Goal: Browse casually: Explore the website without a specific task or goal

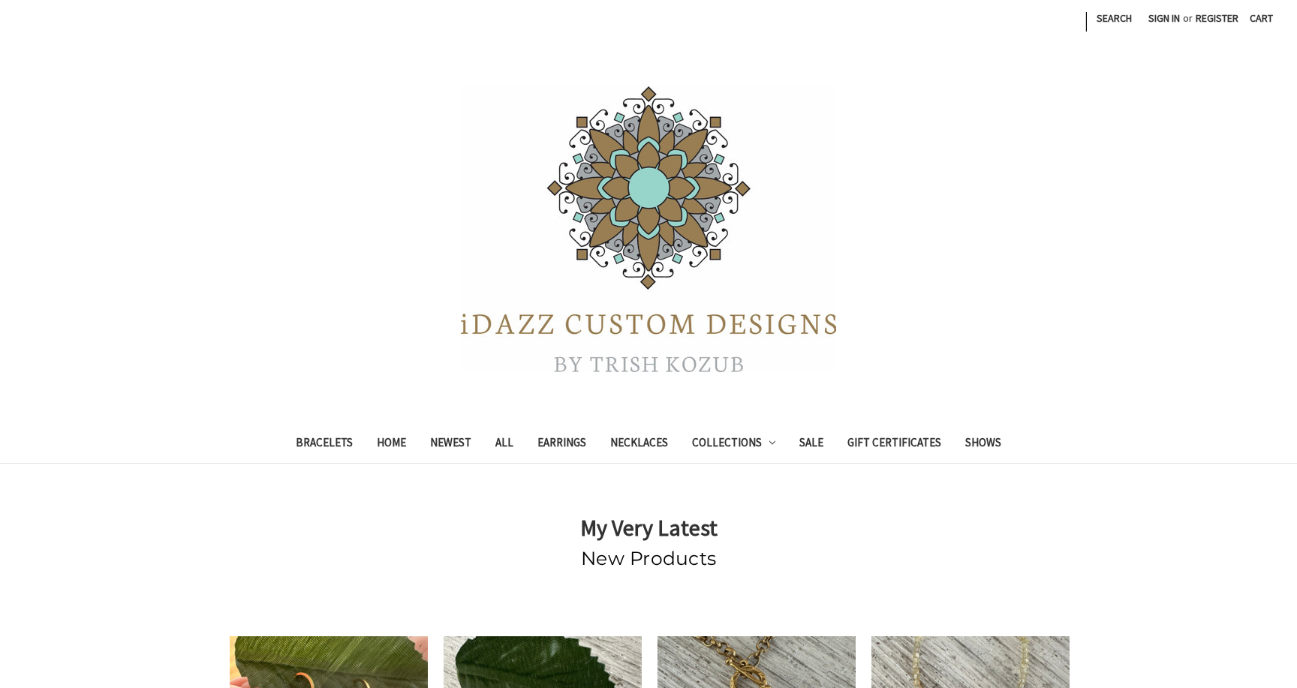
scroll to position [380, 0]
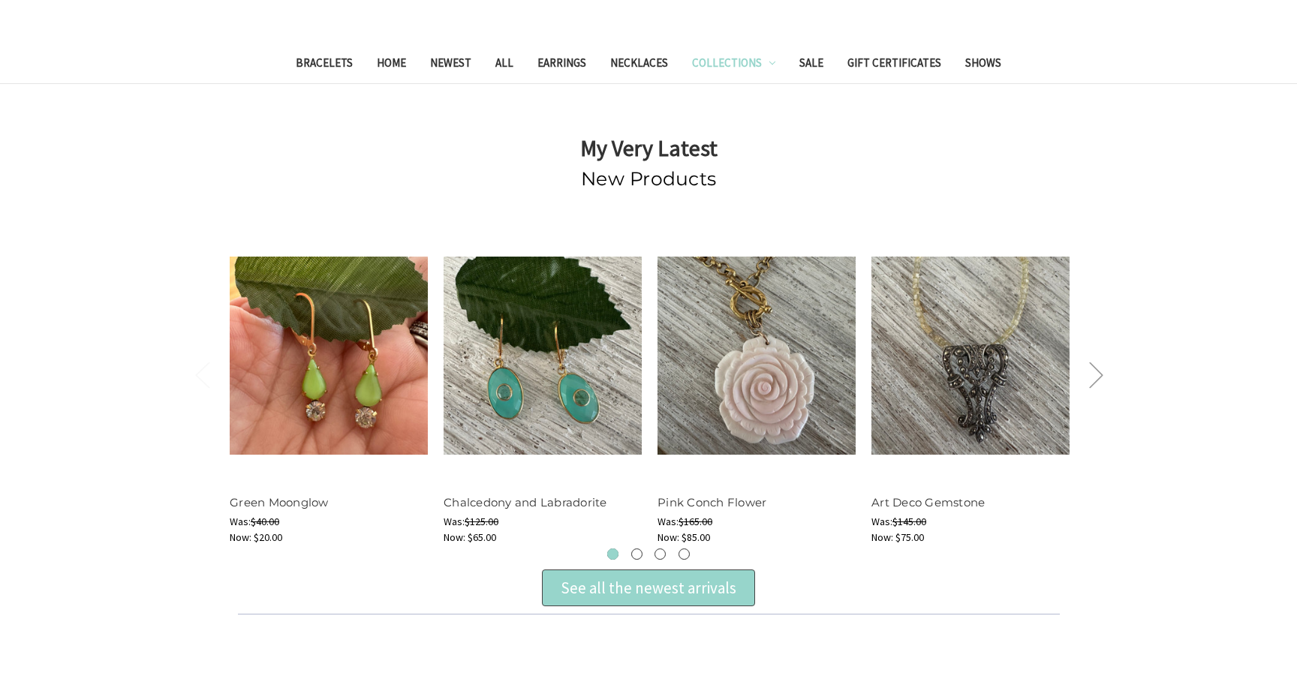
click at [734, 62] on link "Collections" at bounding box center [734, 65] width 108 height 37
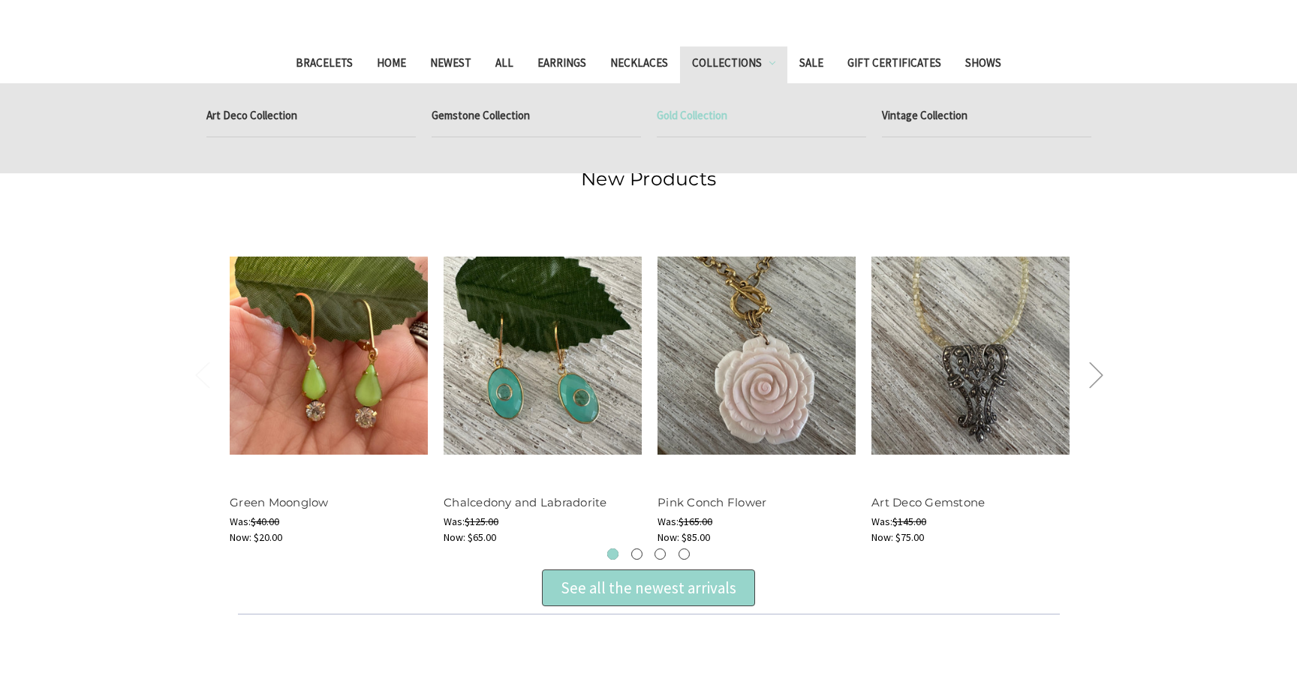
click at [712, 112] on link "Gold Collection" at bounding box center [761, 118] width 209 height 38
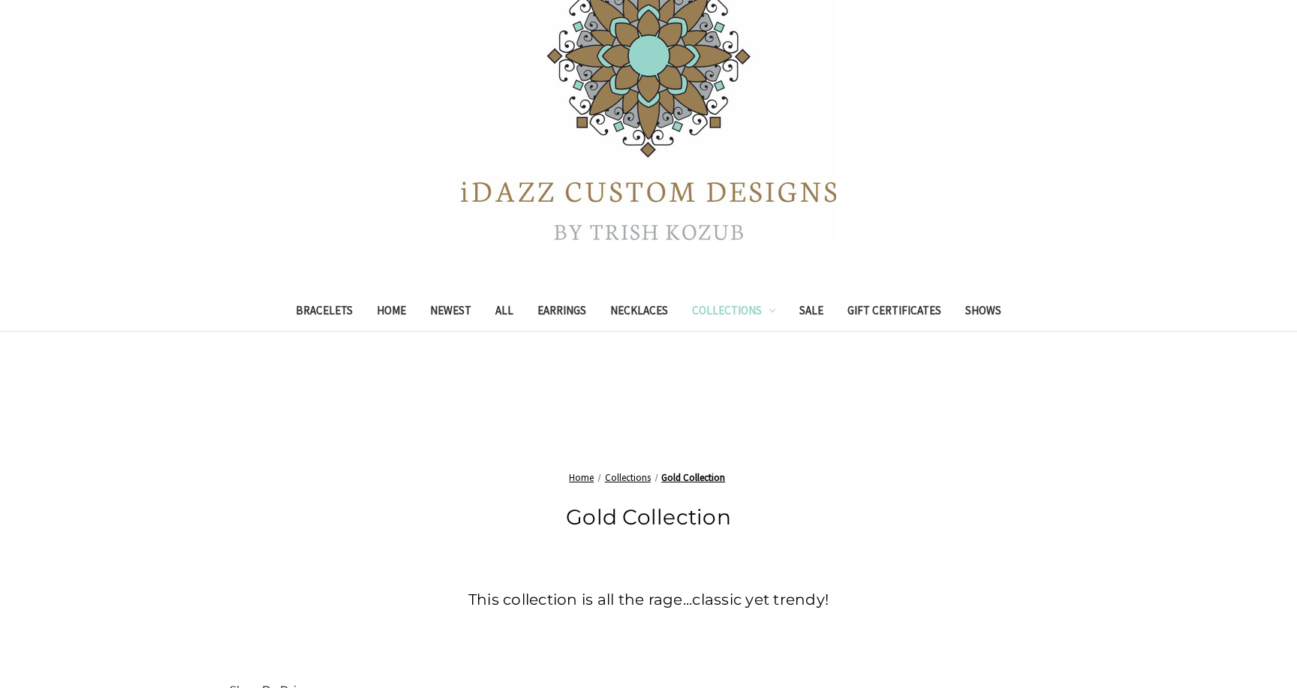
scroll to position [131, 0]
click at [642, 310] on link "Necklaces" at bounding box center [639, 313] width 82 height 37
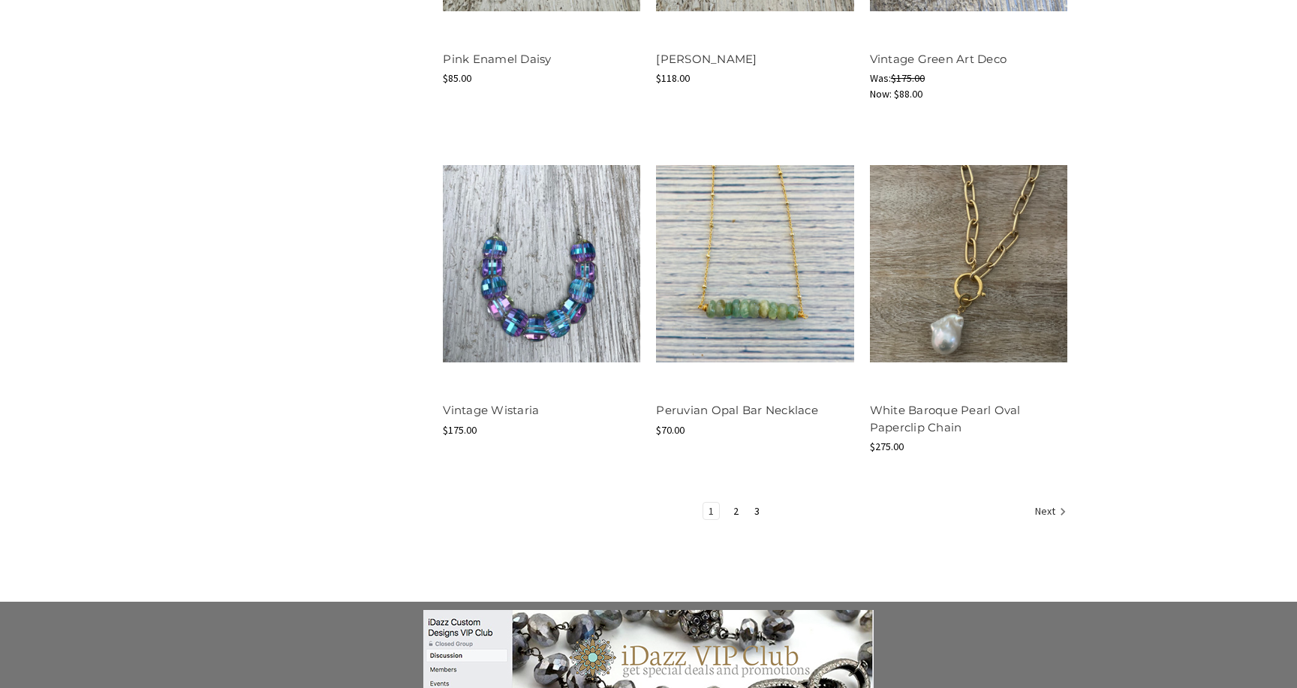
scroll to position [1820, 0]
click at [736, 514] on link "2" at bounding box center [736, 511] width 16 height 17
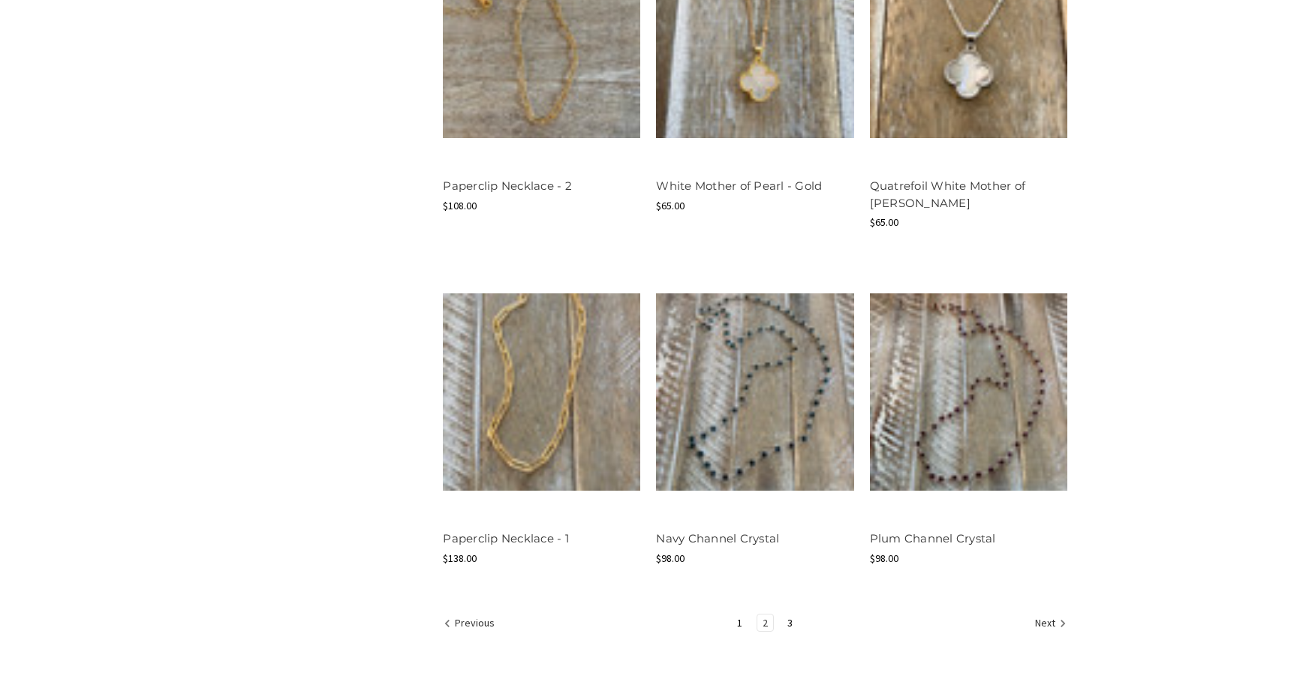
scroll to position [1678, 0]
click at [790, 619] on link "3" at bounding box center [790, 623] width 16 height 17
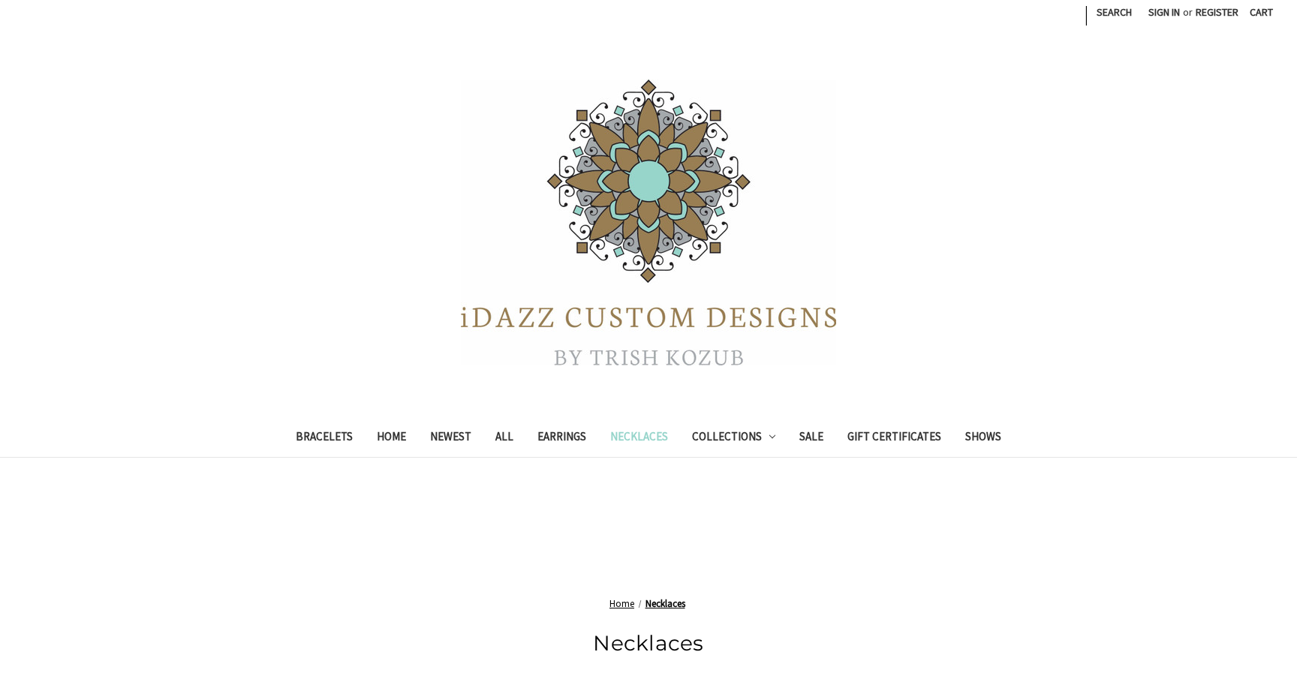
scroll to position [130, 0]
click at [563, 445] on link "Earrings" at bounding box center [561, 441] width 73 height 37
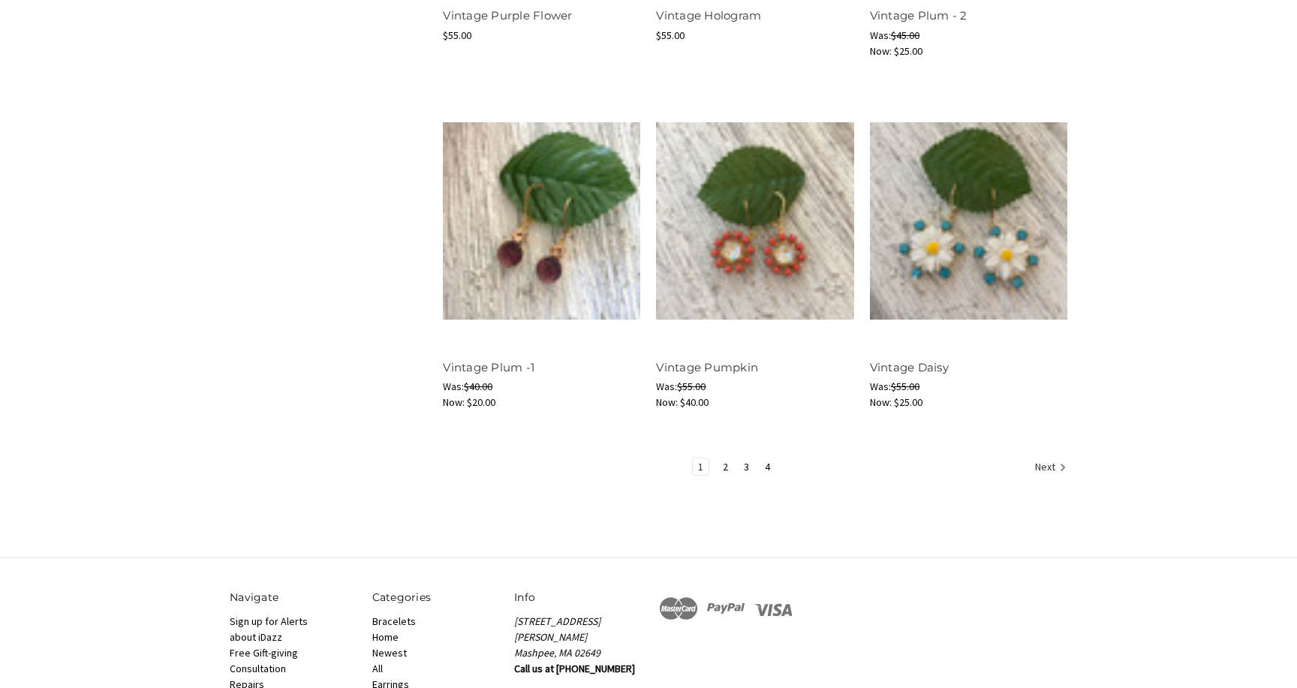
scroll to position [1773, 0]
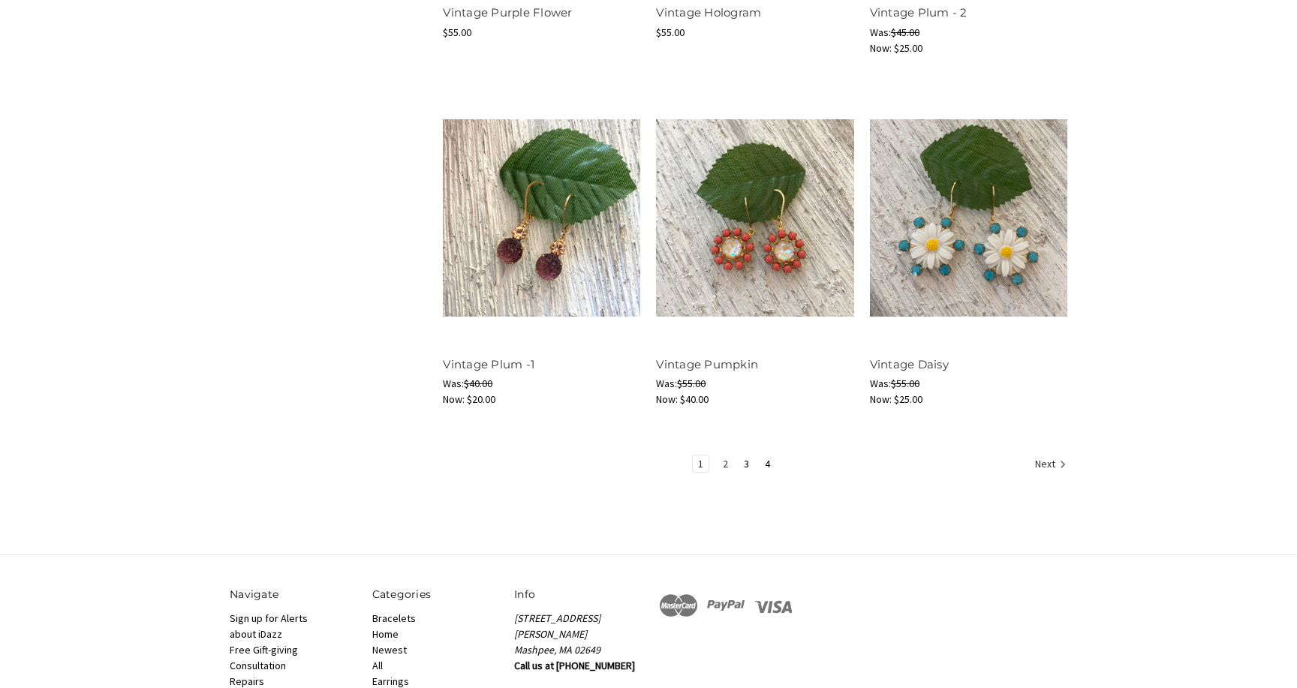
click at [723, 467] on link "2" at bounding box center [726, 464] width 16 height 17
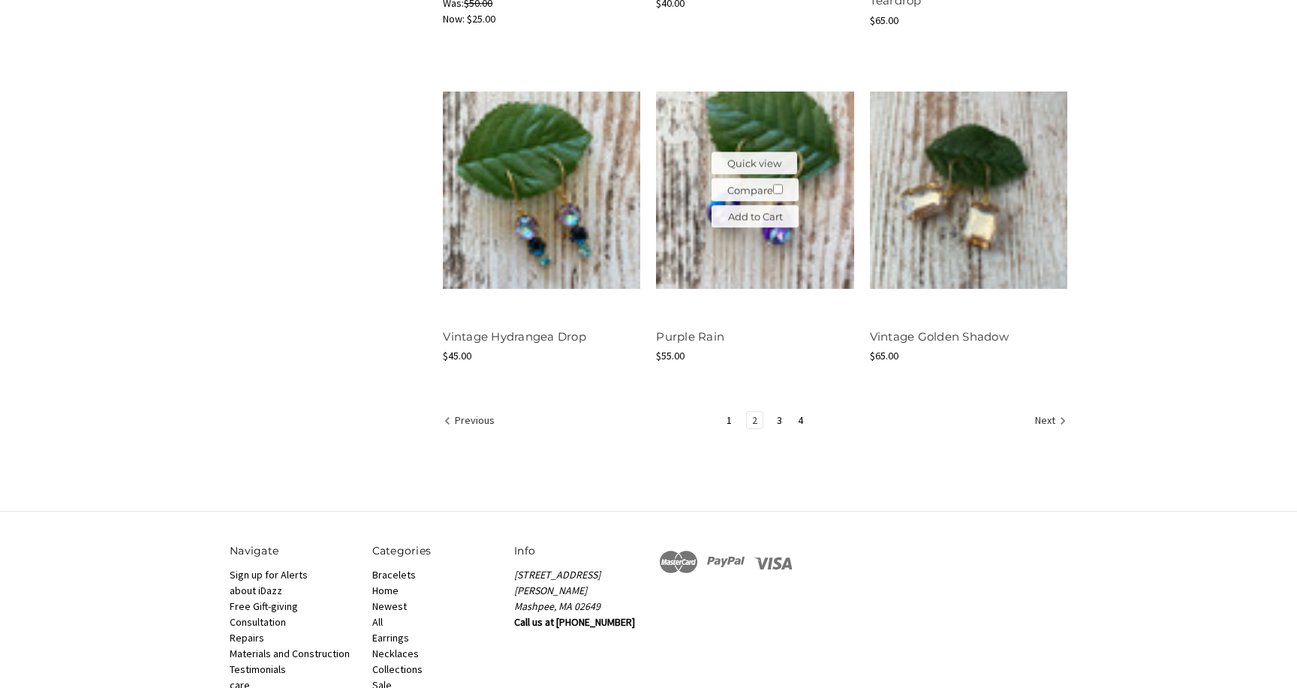
scroll to position [1801, 0]
click at [779, 422] on link "3" at bounding box center [780, 420] width 16 height 17
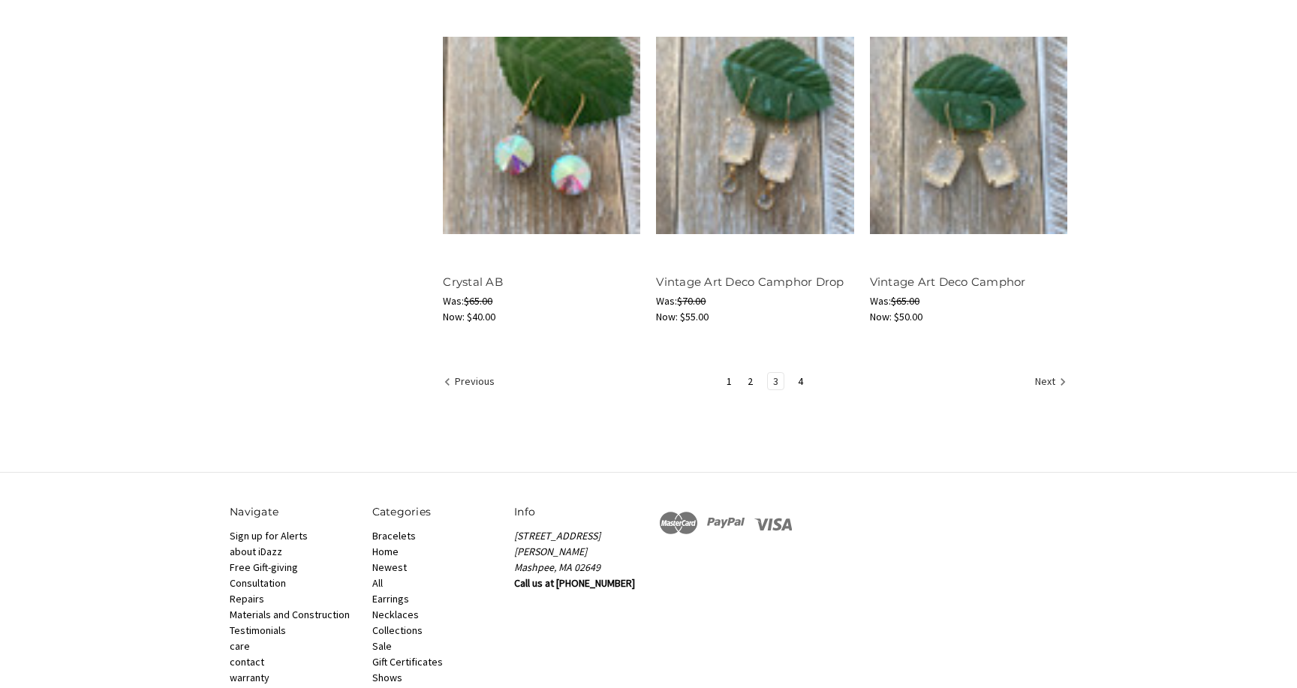
scroll to position [1841, 0]
click at [802, 383] on link "4" at bounding box center [801, 380] width 16 height 17
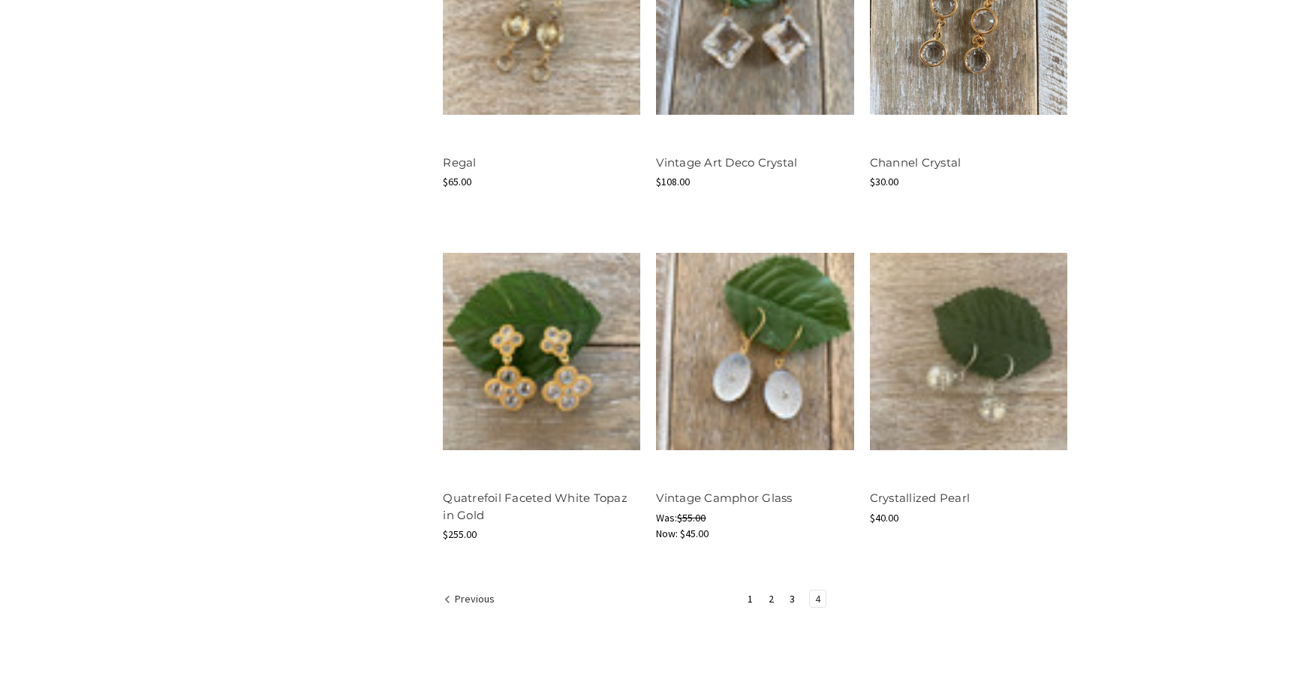
scroll to position [919, 0]
click at [549, 416] on img at bounding box center [541, 351] width 197 height 197
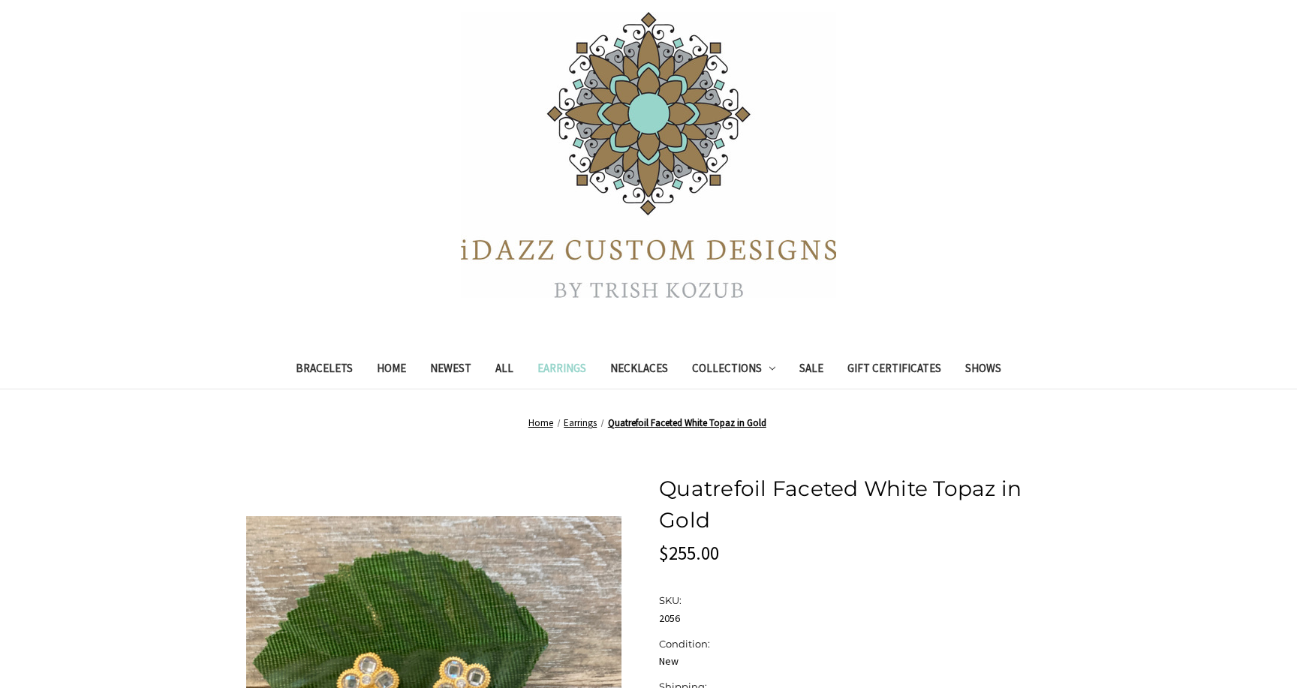
scroll to position [72, 0]
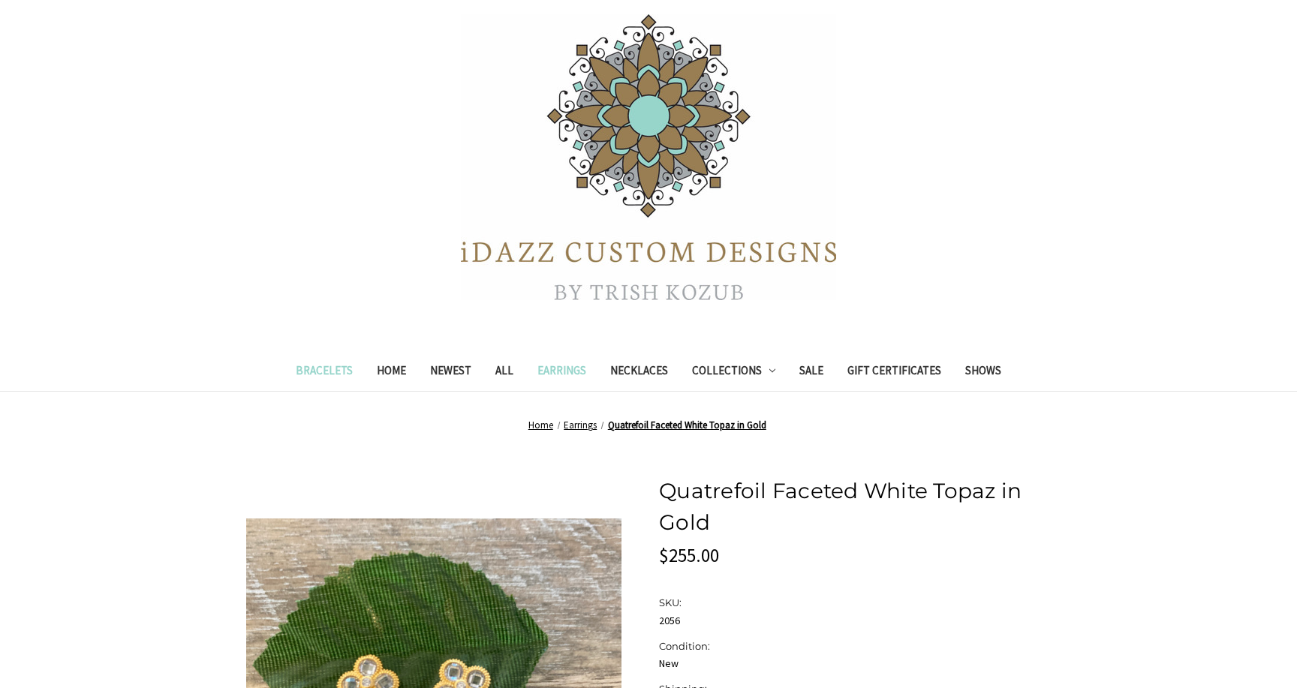
click at [303, 375] on link "Bracelets" at bounding box center [324, 372] width 81 height 37
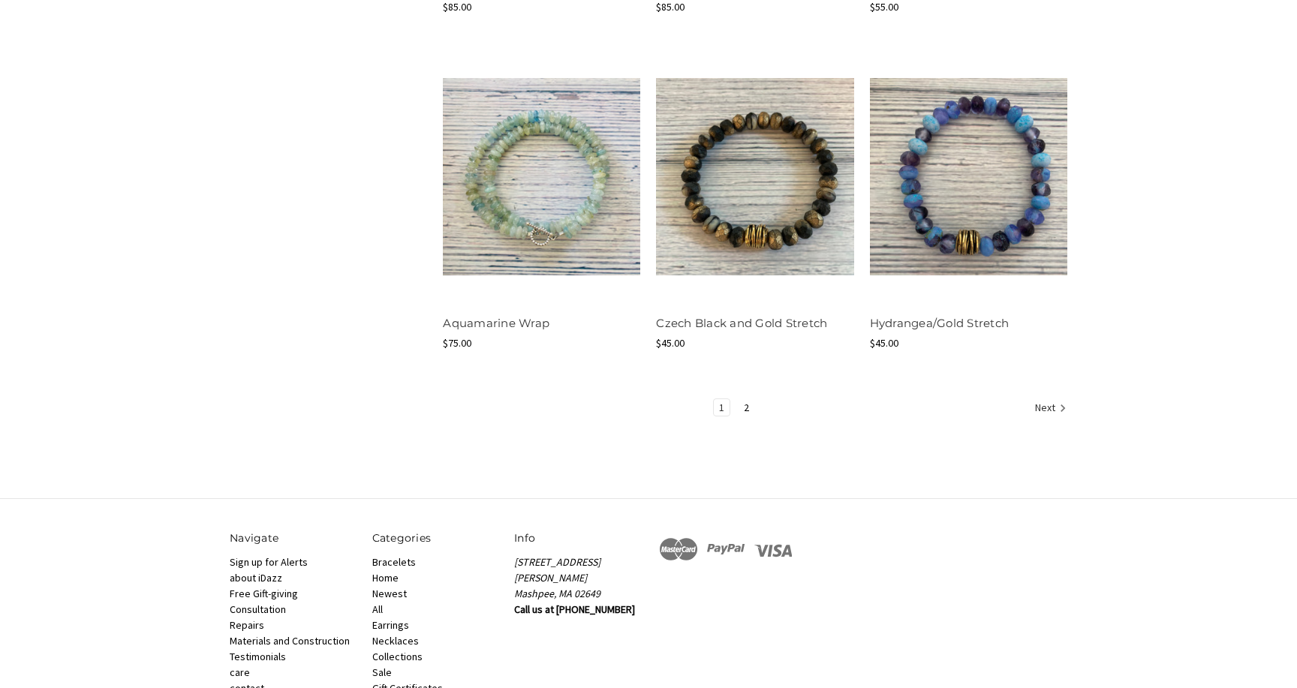
scroll to position [1768, 0]
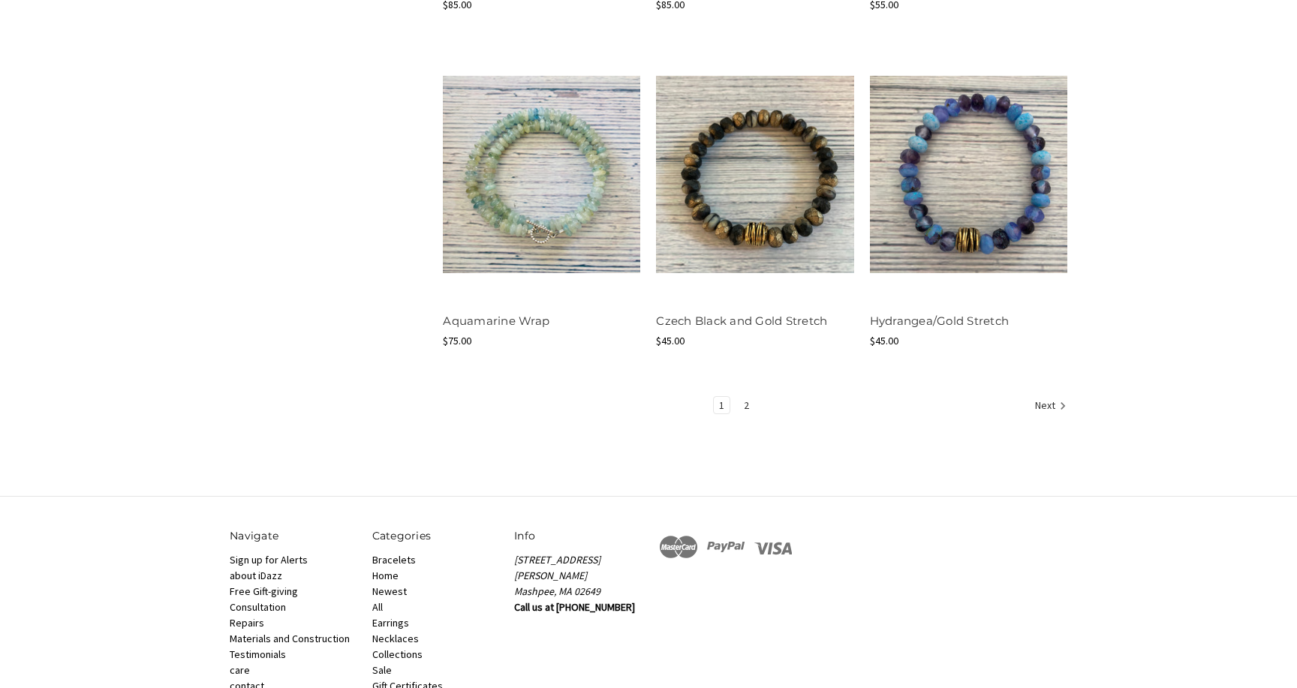
click at [743, 405] on link "2" at bounding box center [747, 405] width 16 height 17
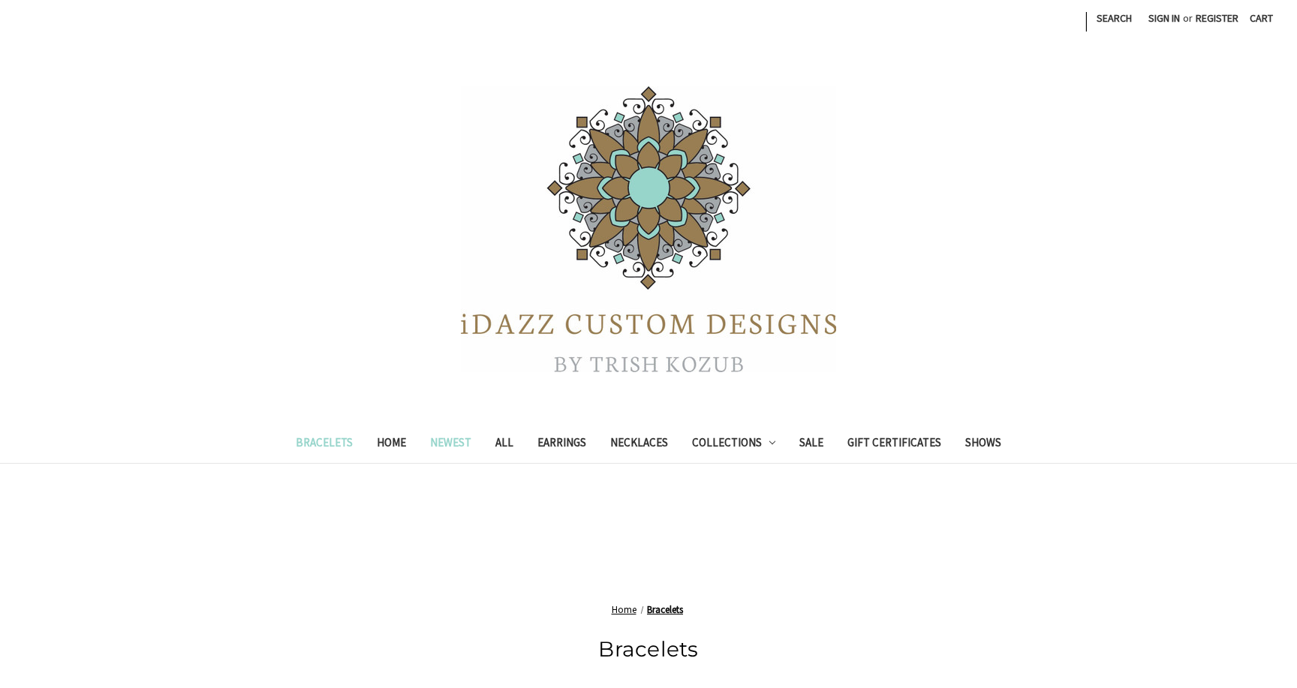
click at [438, 445] on link "Newest" at bounding box center [450, 444] width 65 height 37
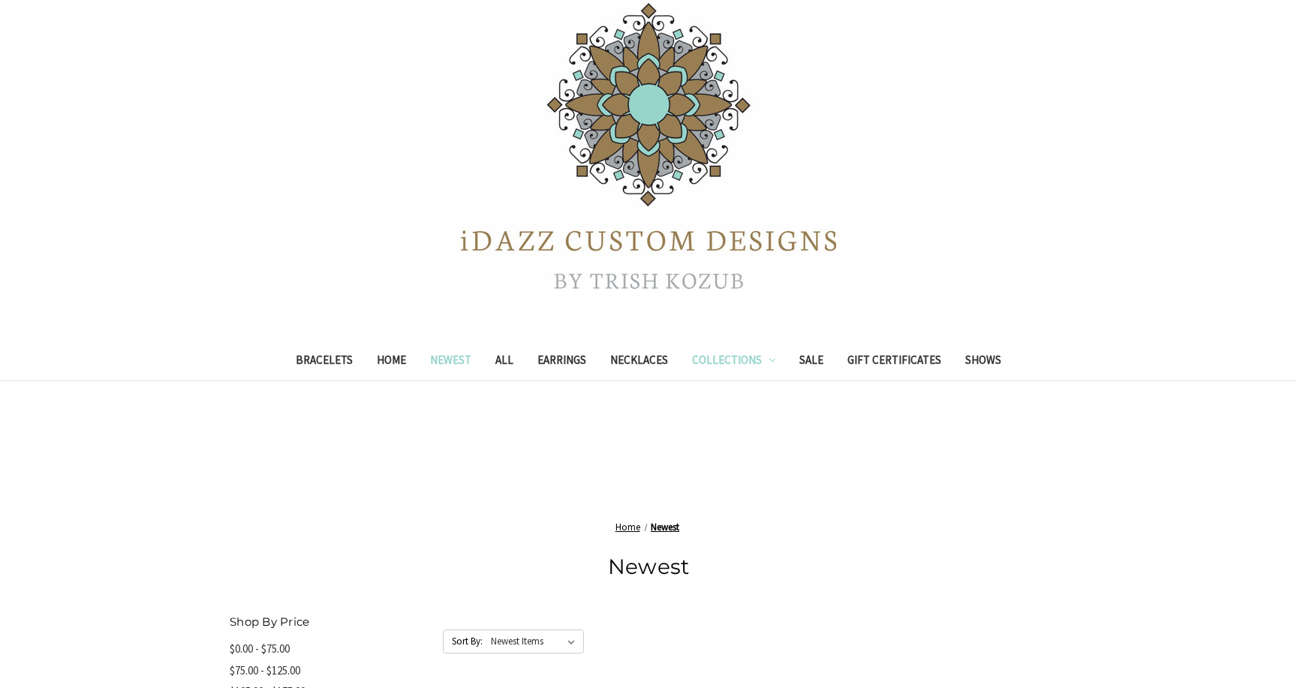
scroll to position [351, 0]
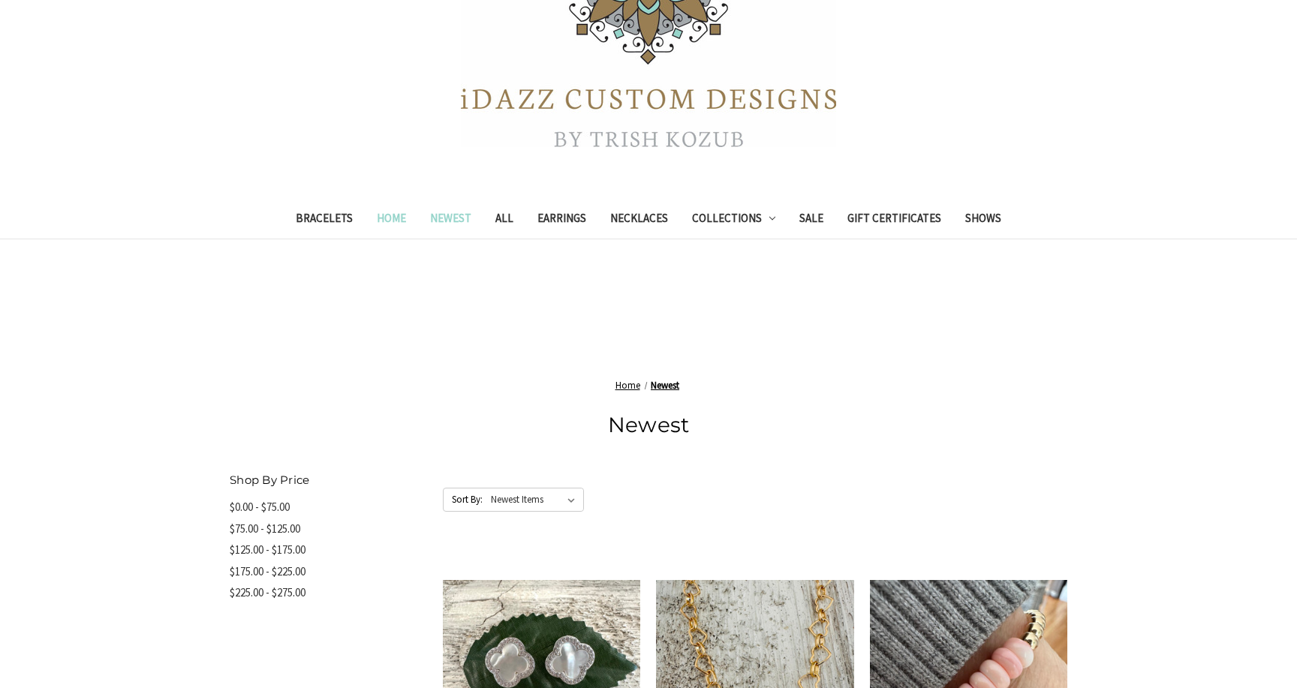
click at [381, 220] on link "Home" at bounding box center [391, 220] width 53 height 37
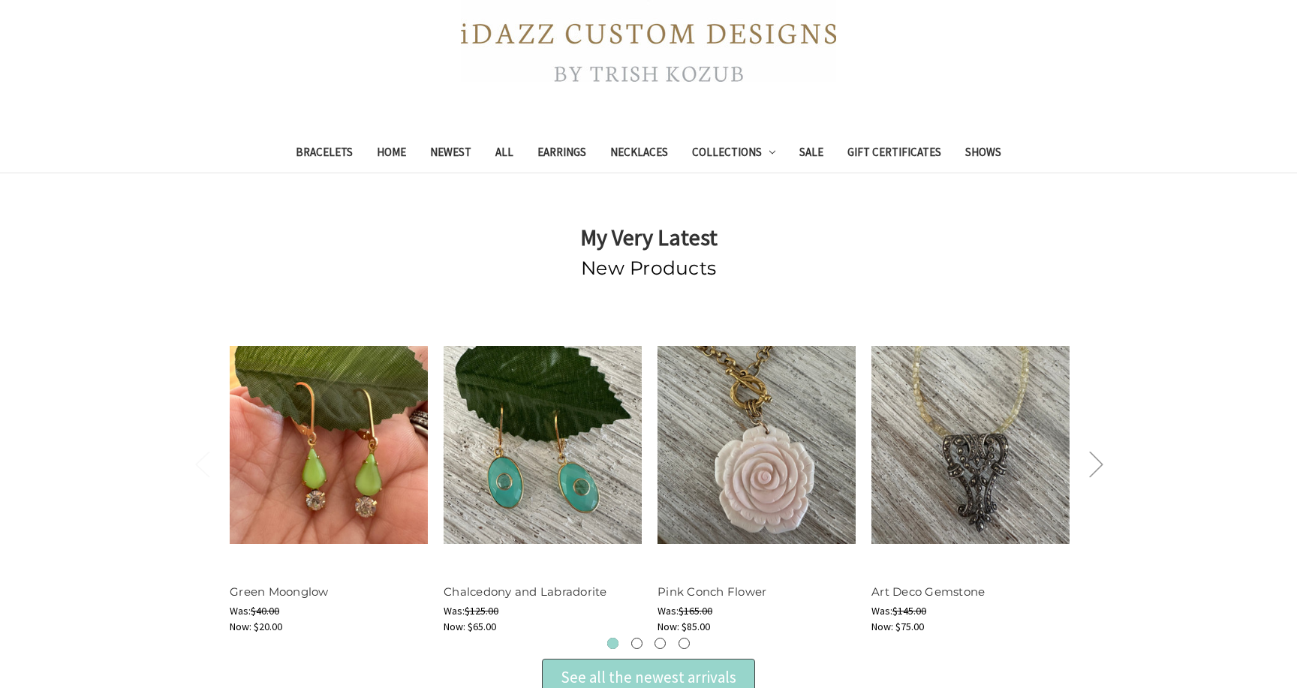
scroll to position [291, 0]
click at [731, 150] on link "Collections" at bounding box center [734, 153] width 108 height 37
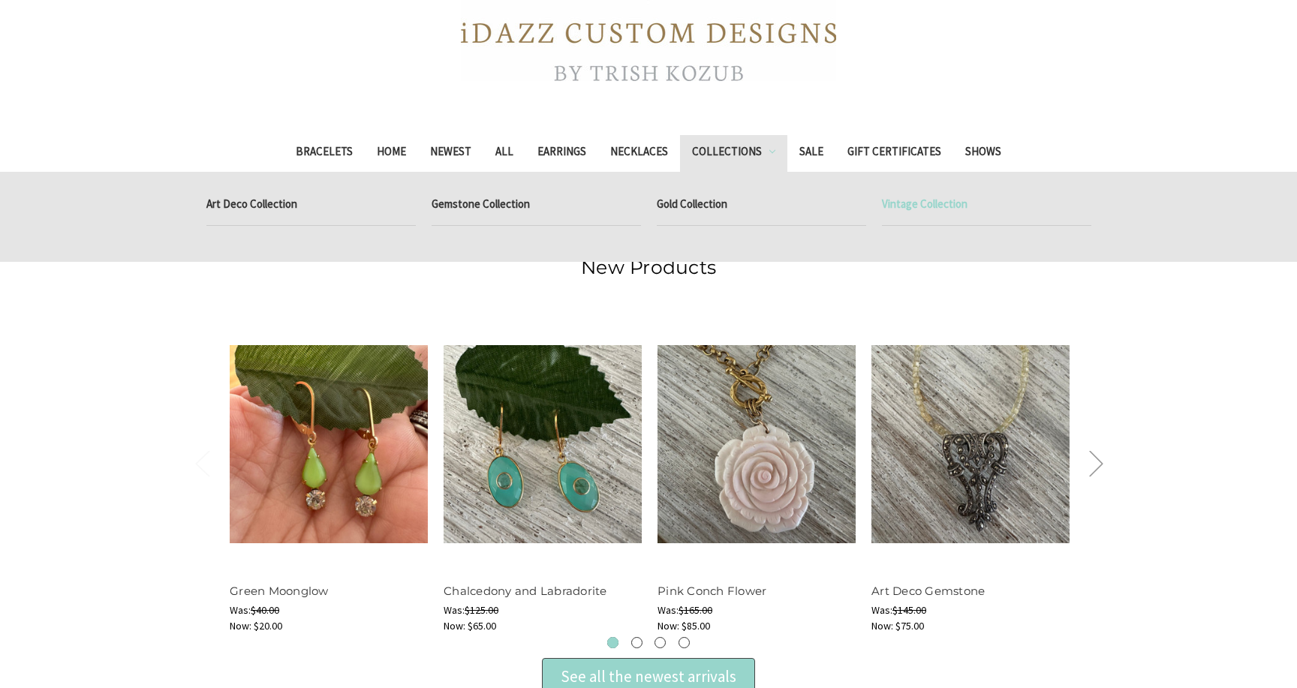
click at [905, 204] on link "Vintage Collection" at bounding box center [986, 207] width 209 height 38
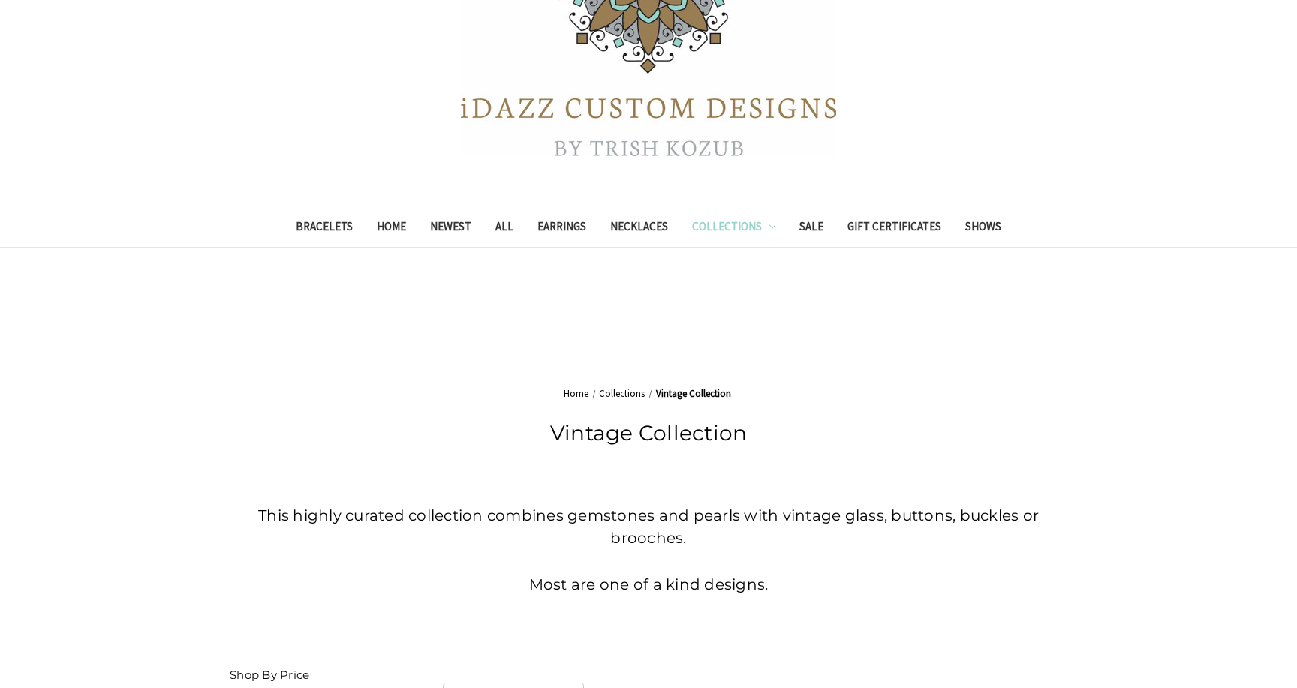
scroll to position [215, 0]
click at [736, 224] on link "Collections" at bounding box center [734, 230] width 108 height 37
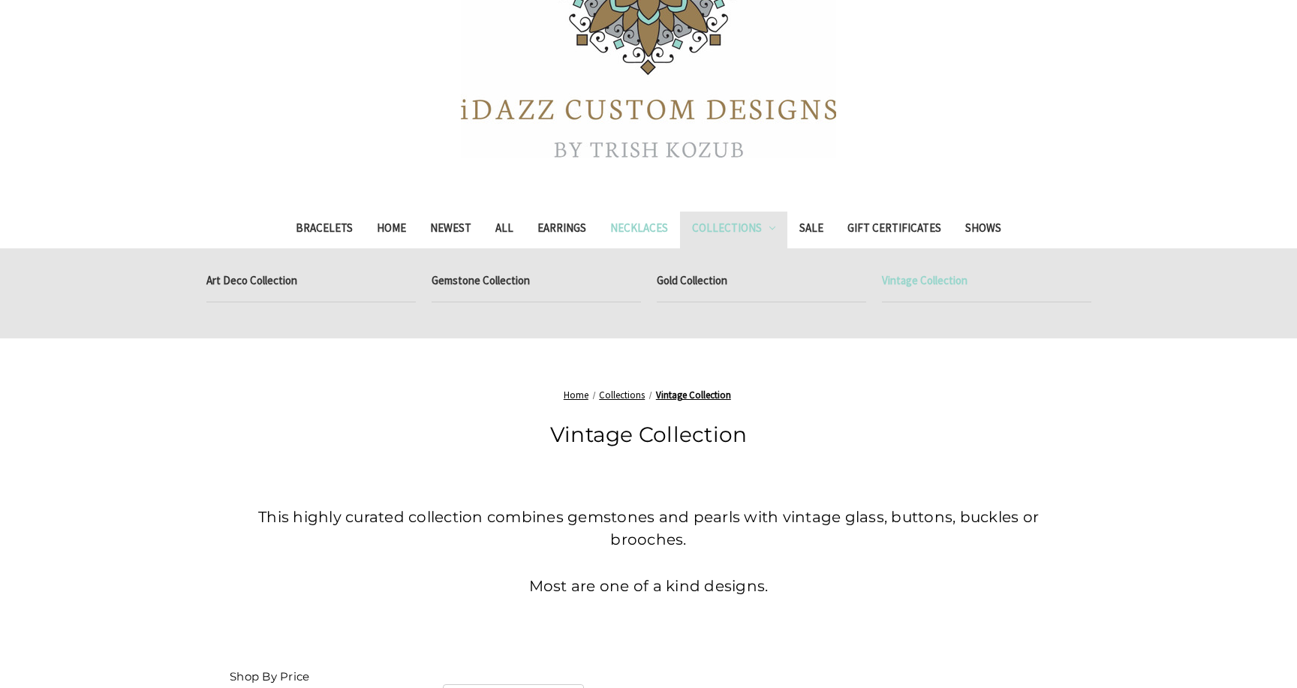
click at [632, 228] on link "Necklaces" at bounding box center [639, 230] width 82 height 37
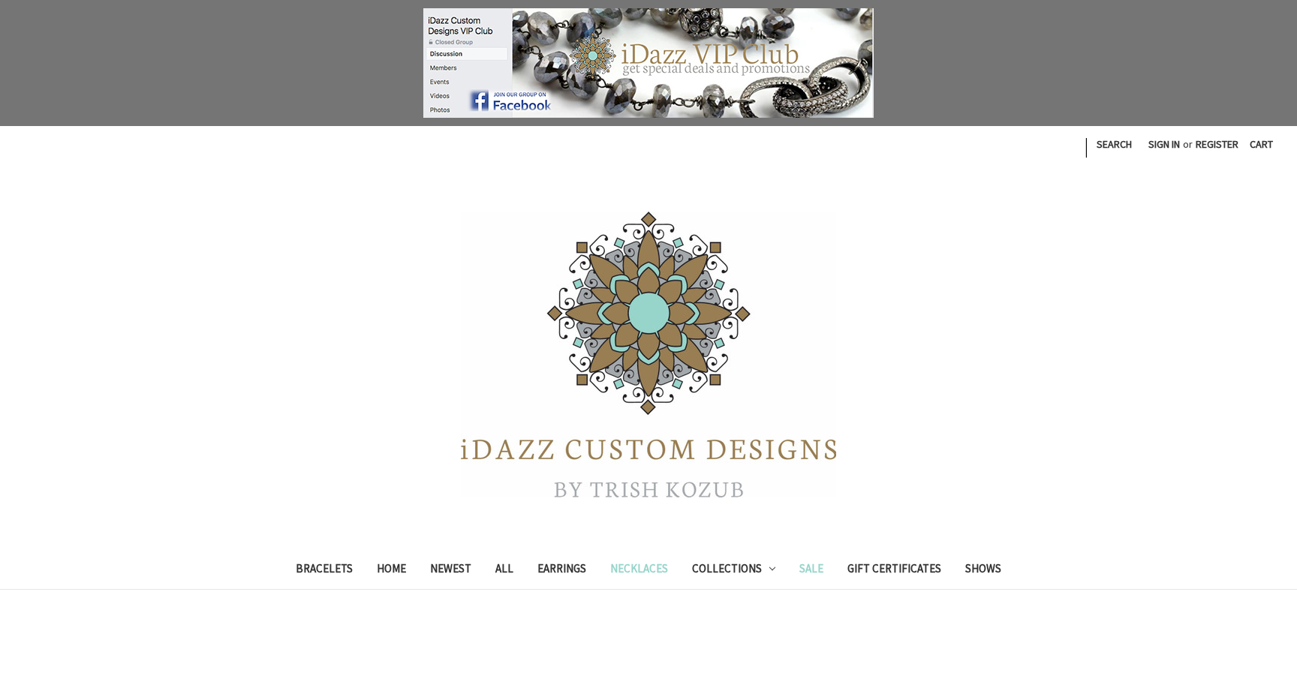
click at [820, 568] on link "Sale" at bounding box center [811, 570] width 48 height 37
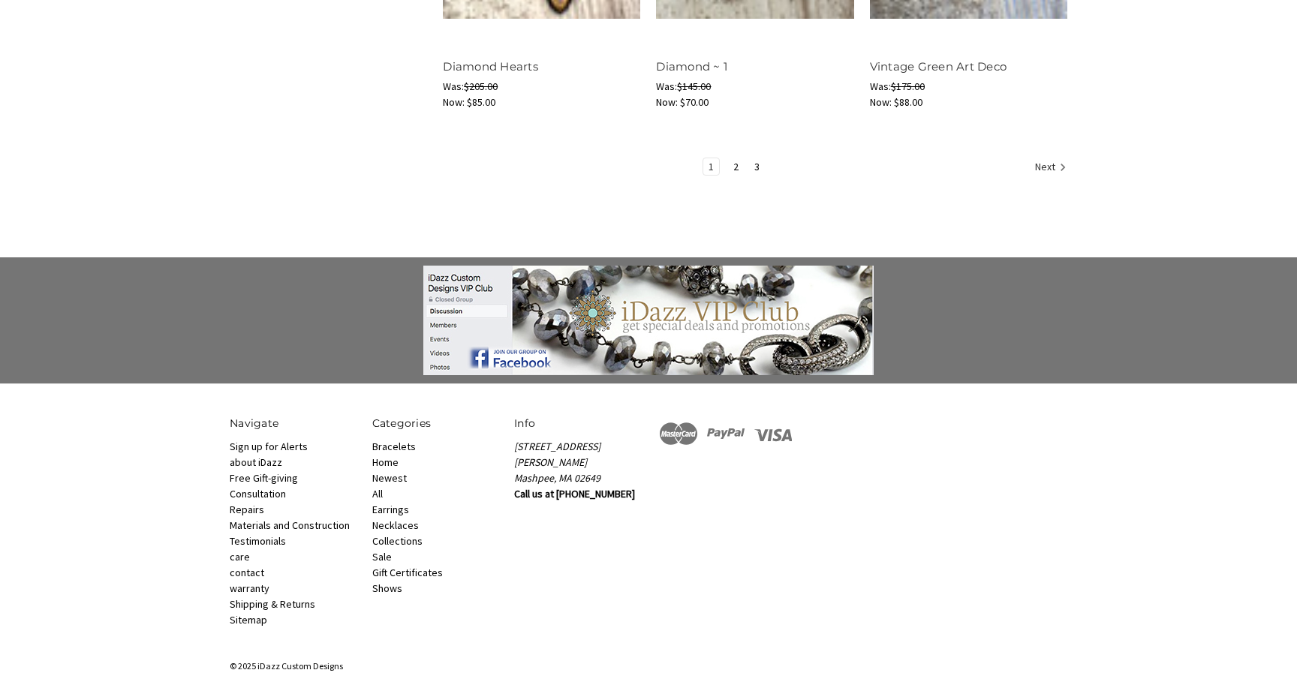
scroll to position [2163, 0]
click at [734, 167] on link "2" at bounding box center [736, 167] width 16 height 17
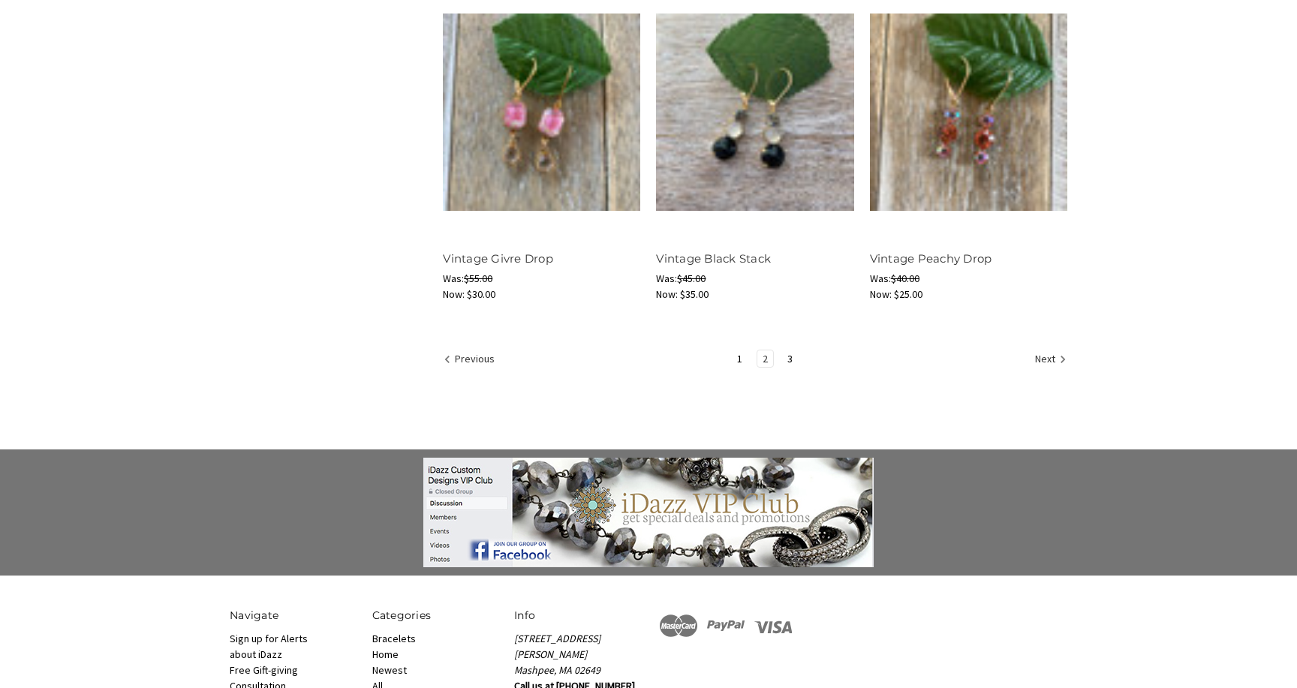
scroll to position [1973, 0]
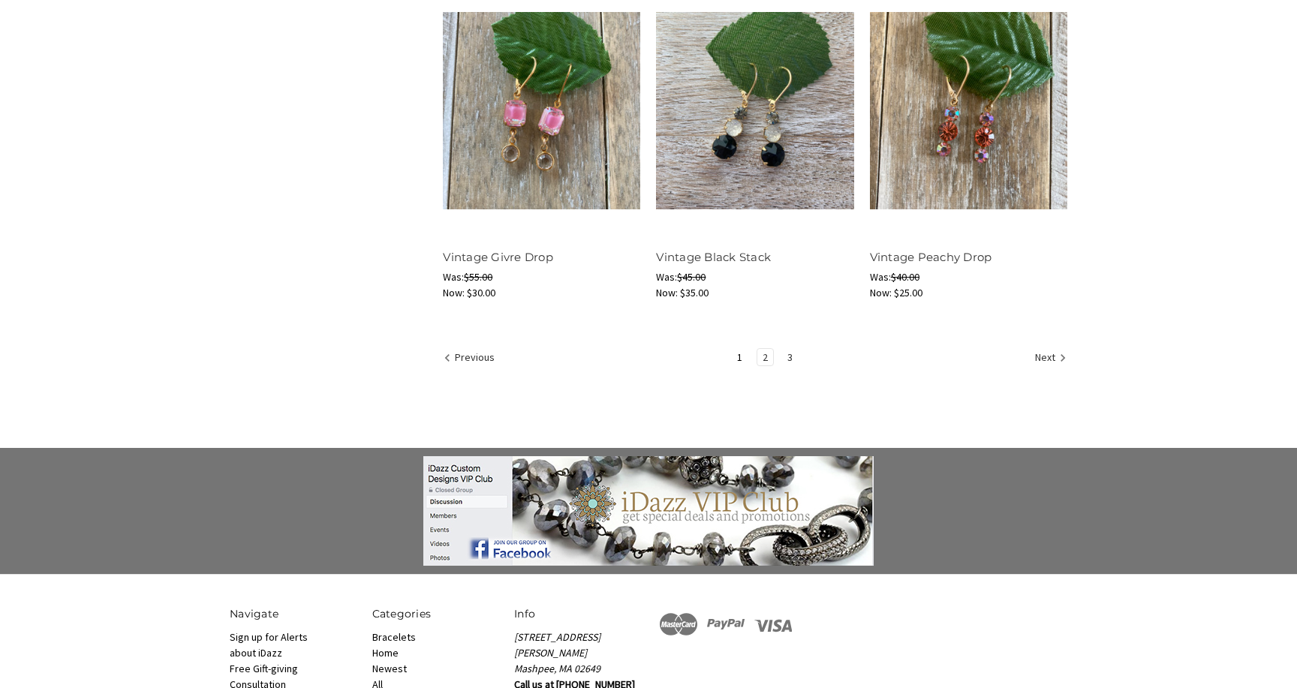
click at [789, 358] on link "3" at bounding box center [790, 357] width 16 height 17
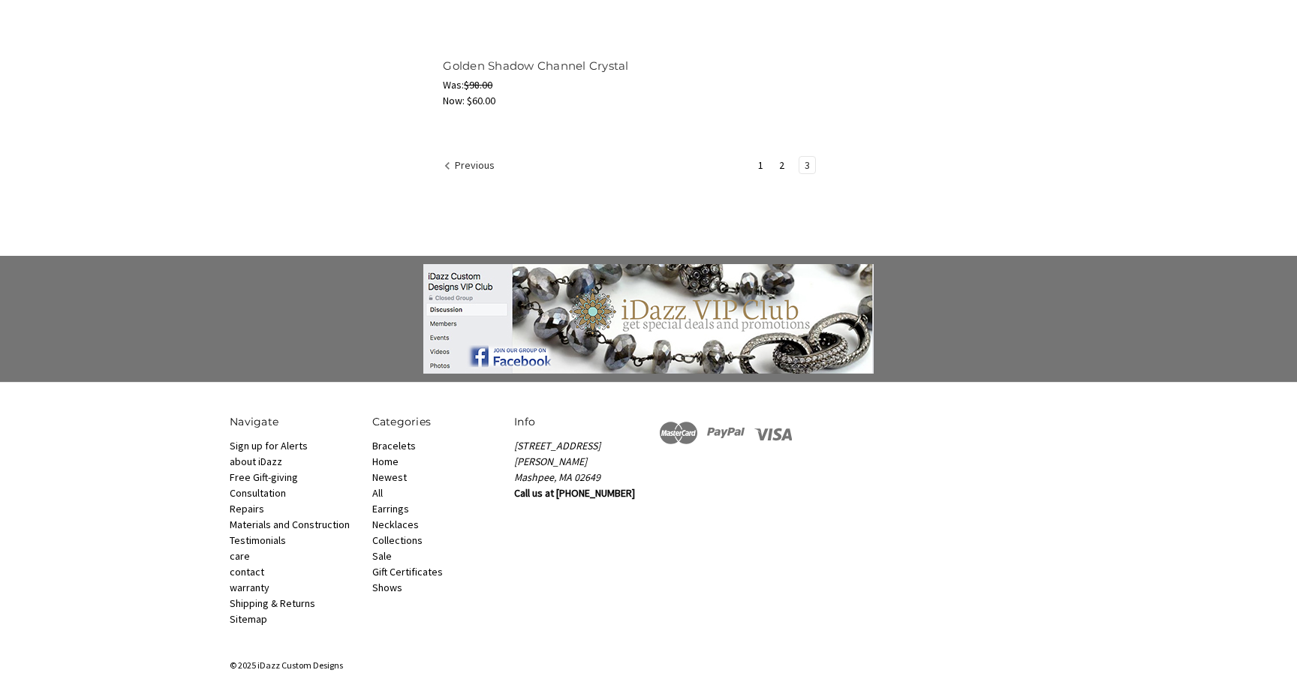
scroll to position [1109, 0]
click at [779, 167] on link "2" at bounding box center [782, 166] width 16 height 17
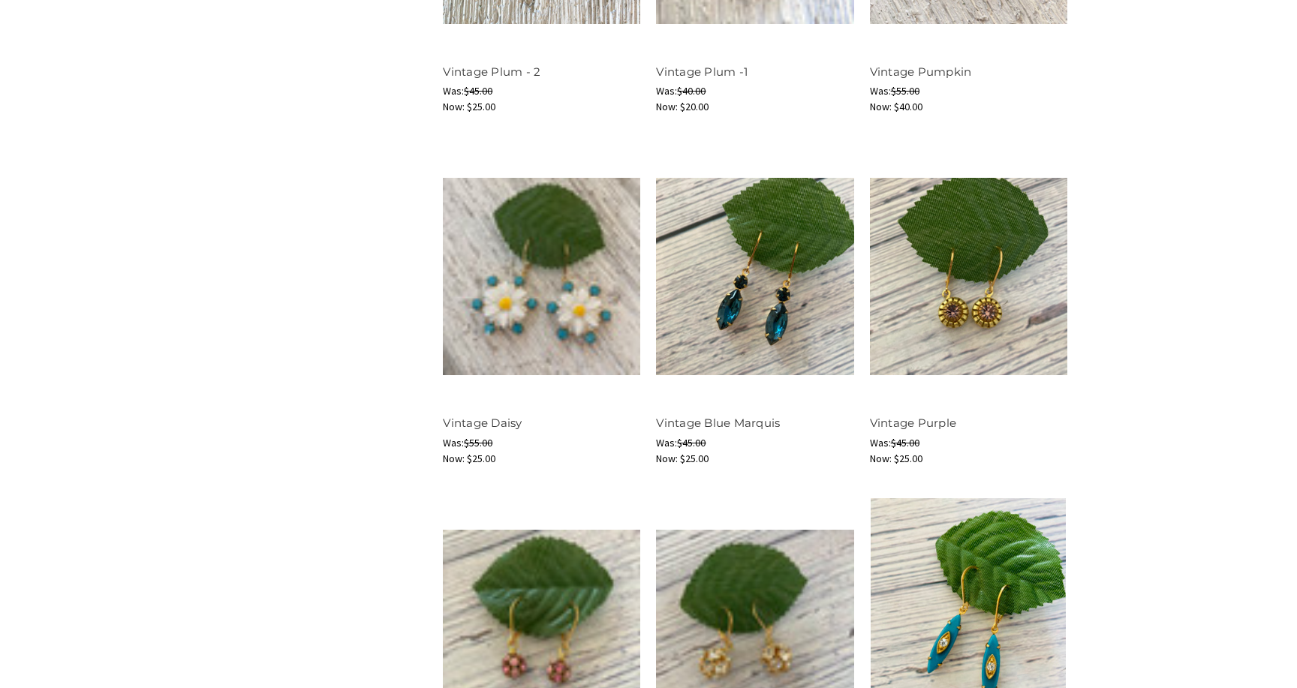
scroll to position [1104, 0]
click at [601, 272] on img at bounding box center [541, 276] width 197 height 197
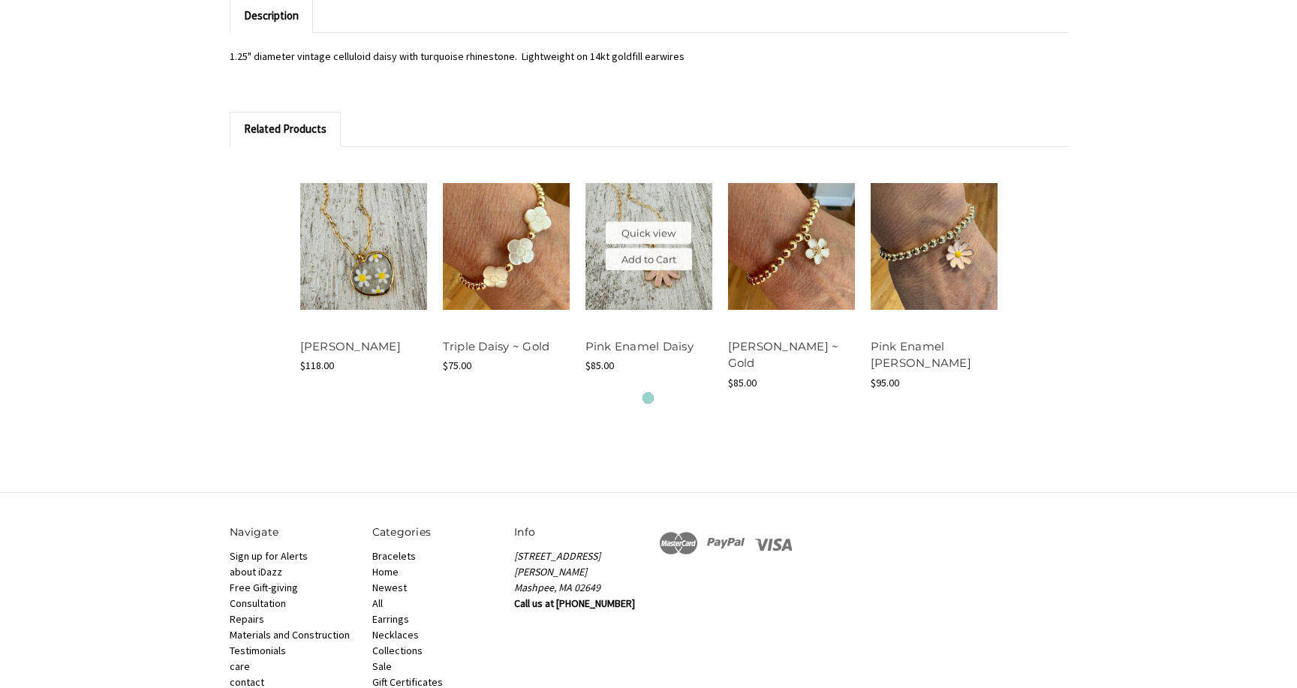
scroll to position [1136, 0]
